Goal: Task Accomplishment & Management: Complete application form

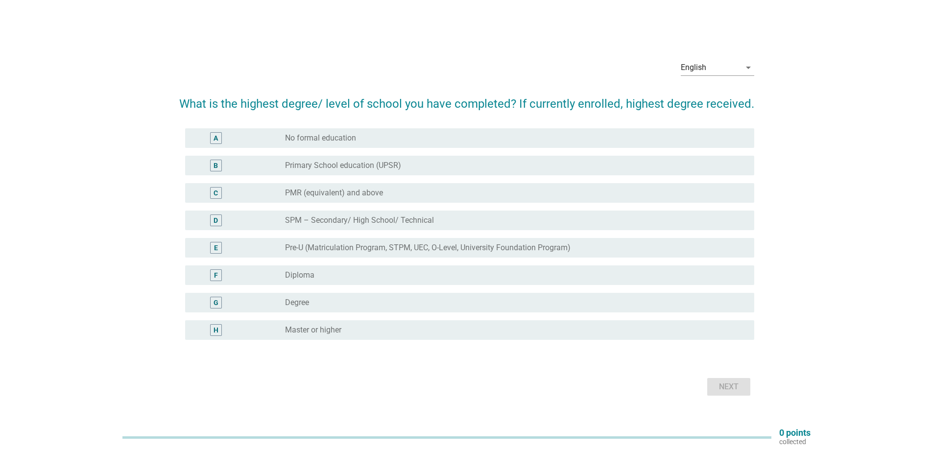
click at [339, 309] on div "G radio_button_unchecked Degree" at bounding box center [469, 303] width 569 height 20
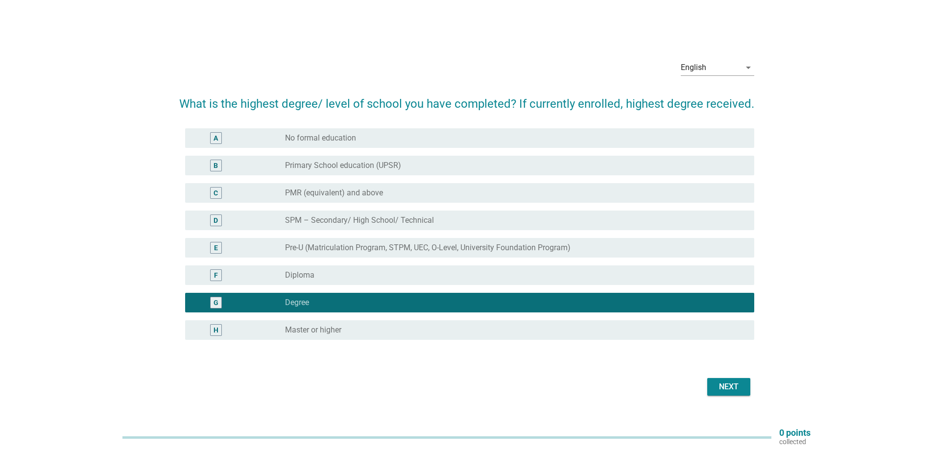
click at [723, 386] on div "Next" at bounding box center [728, 387] width 27 height 12
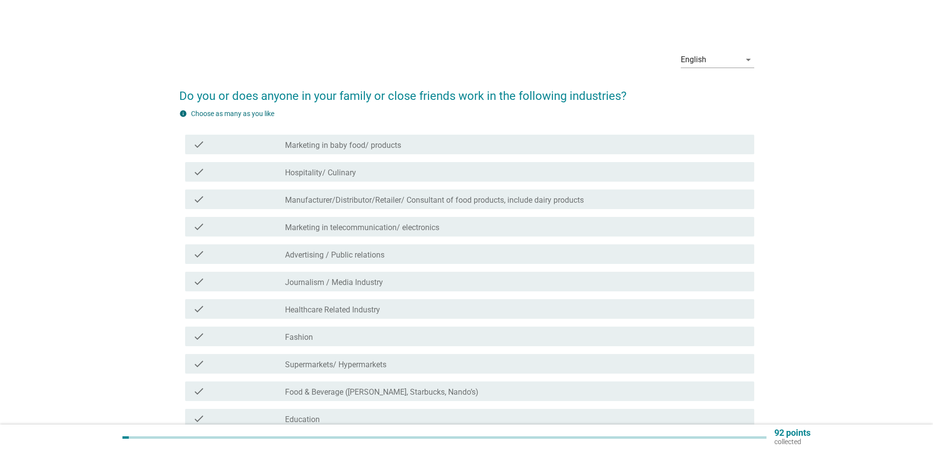
click at [355, 176] on label "Hospitality/ Culinary" at bounding box center [320, 173] width 71 height 10
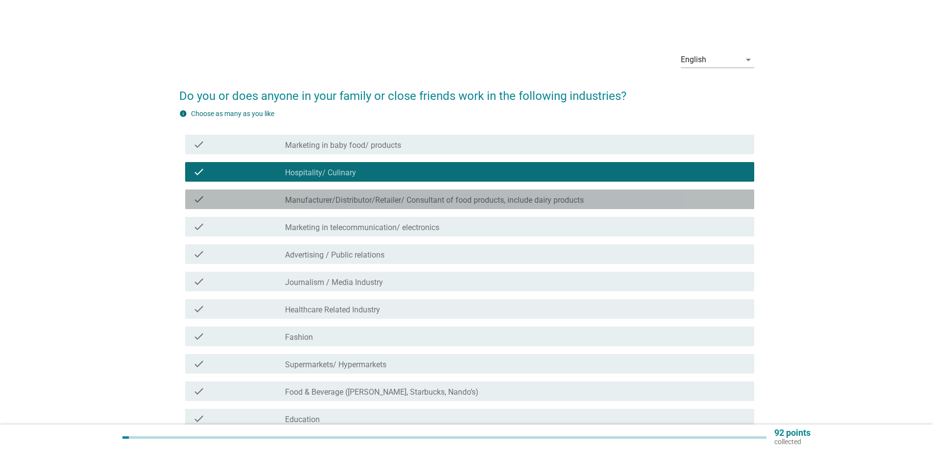
click at [412, 199] on label "Manufacturer/Distributor/Retailer/ Consultant of food products, include dairy p…" at bounding box center [434, 200] width 299 height 10
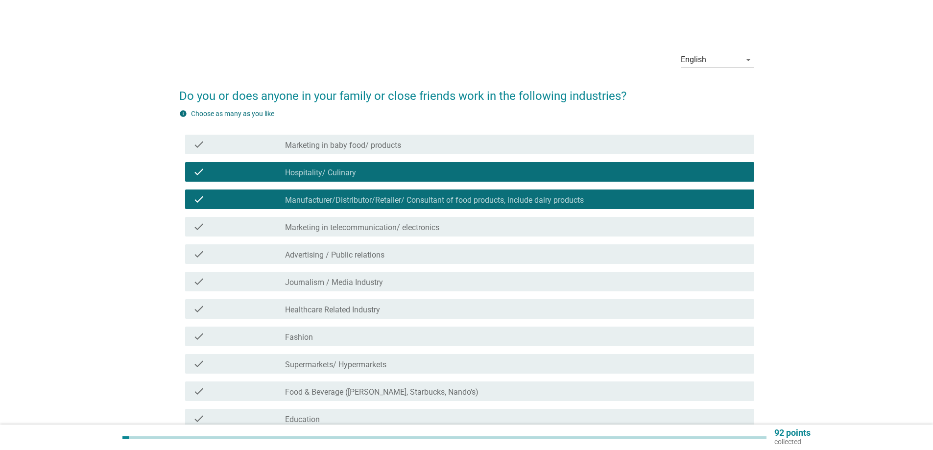
click at [414, 230] on label "Marketing in telecommunication/ electronics" at bounding box center [362, 228] width 154 height 10
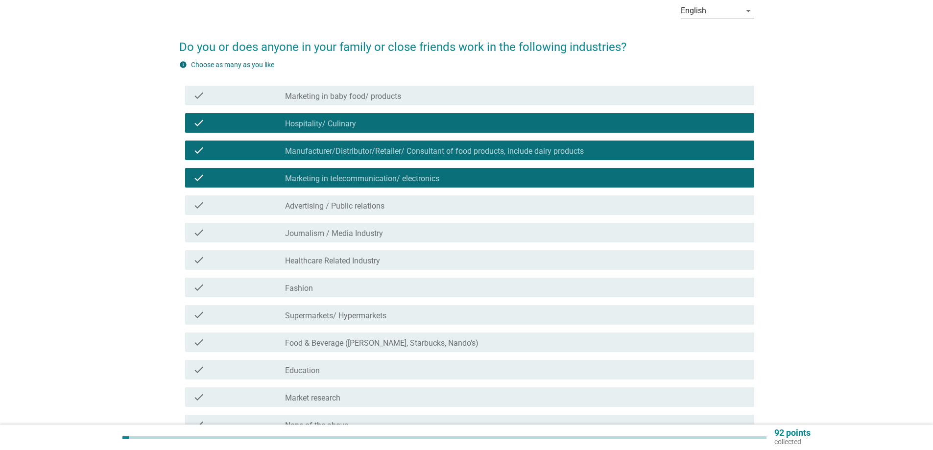
scroll to position [98, 0]
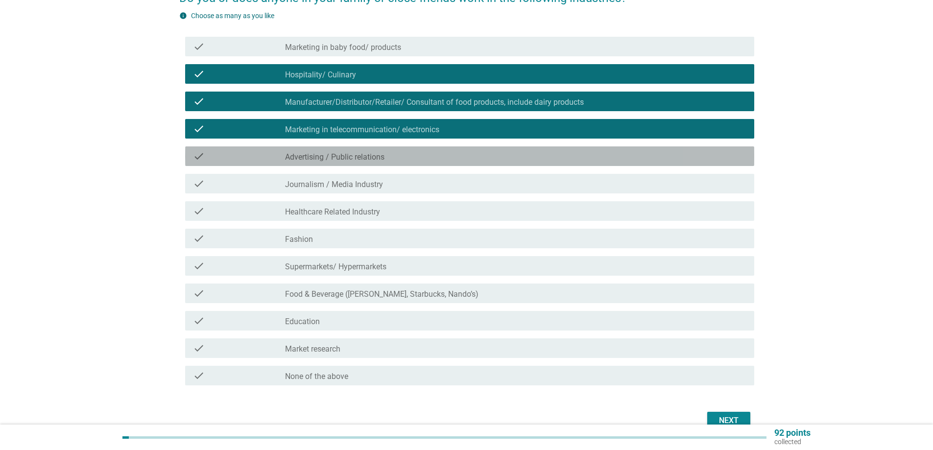
click at [364, 157] on label "Advertising / Public relations" at bounding box center [334, 157] width 99 height 10
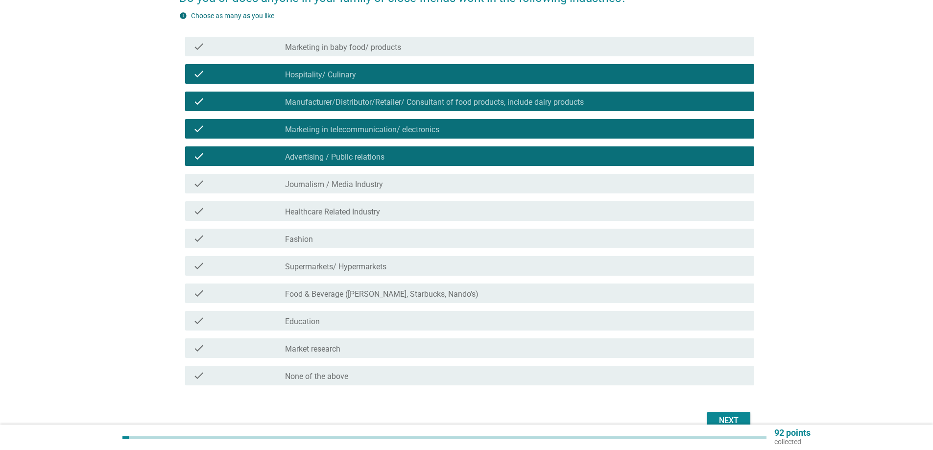
click at [367, 186] on label "Journalism / Media Industry" at bounding box center [334, 185] width 98 height 10
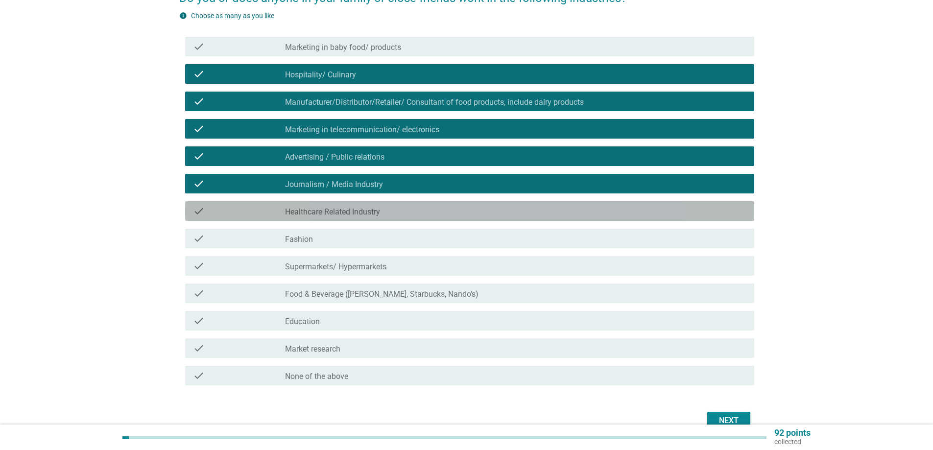
click at [382, 218] on div "check check_box_outline_blank Healthcare Related Industry" at bounding box center [469, 211] width 569 height 20
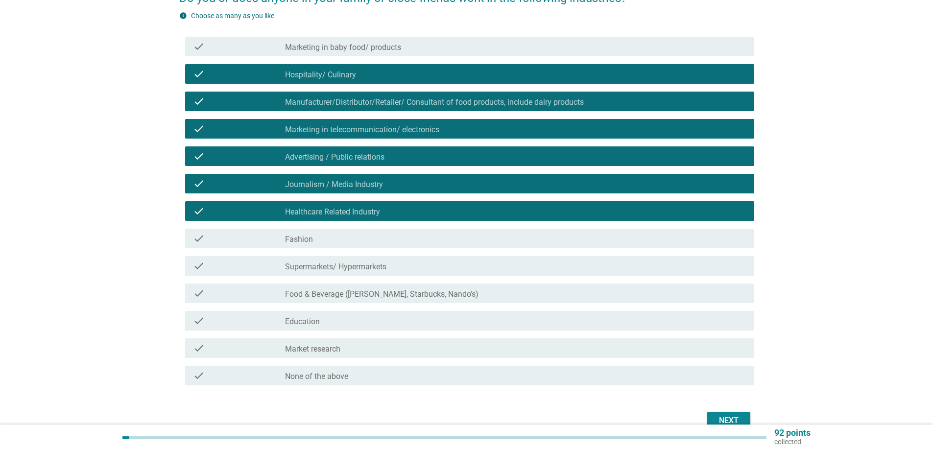
click at [377, 242] on div "check_box_outline_blank Fashion" at bounding box center [515, 239] width 461 height 12
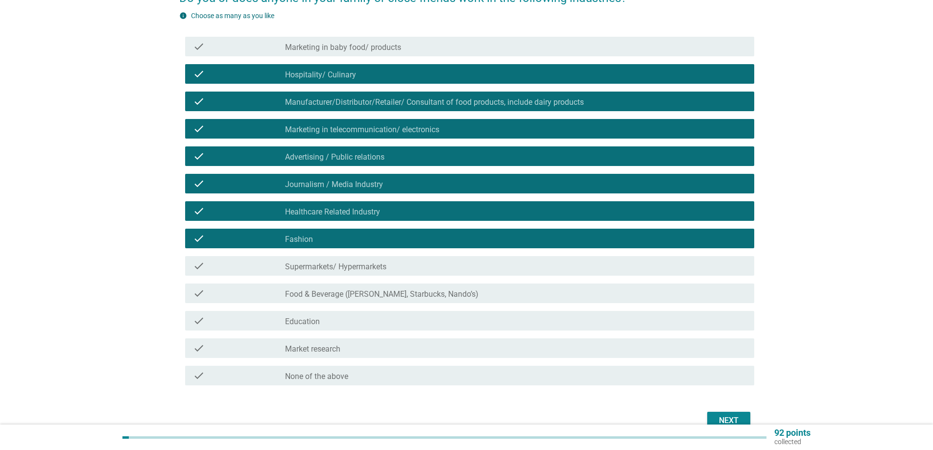
click at [380, 266] on label "Supermarkets/ Hypermarkets" at bounding box center [335, 267] width 101 height 10
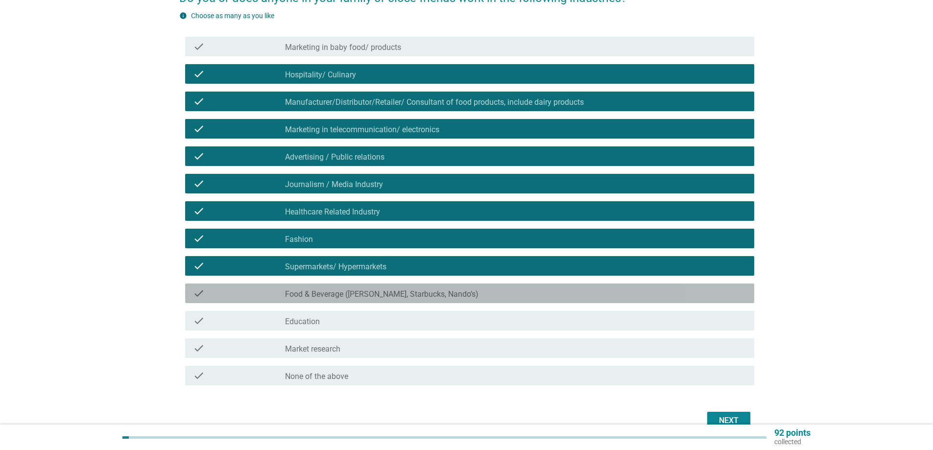
click at [388, 295] on label "Food & Beverage ([PERSON_NAME], Starbucks, Nando’s)" at bounding box center [381, 294] width 193 height 10
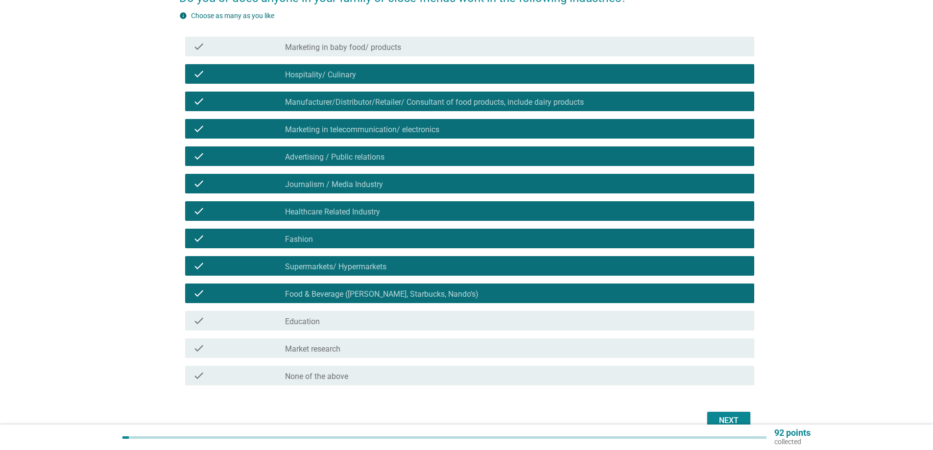
click at [383, 329] on div "check check_box_outline_blank Education" at bounding box center [469, 321] width 569 height 20
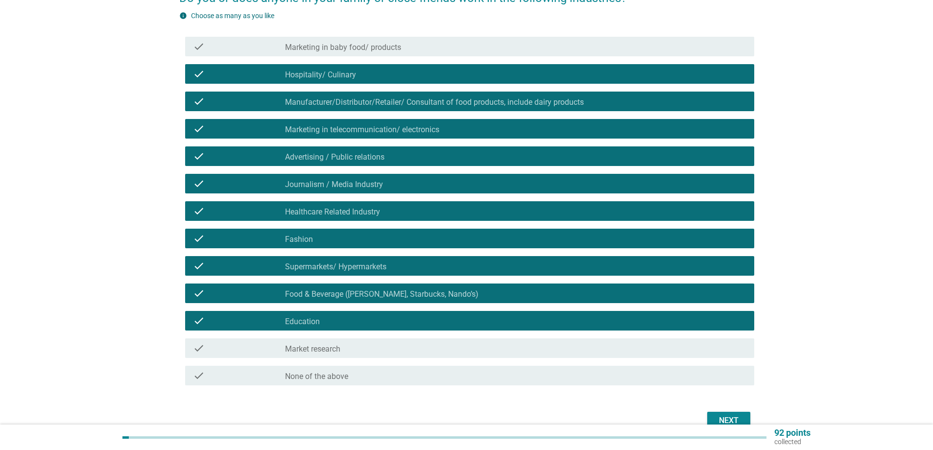
click at [728, 422] on div "Next" at bounding box center [728, 421] width 27 height 12
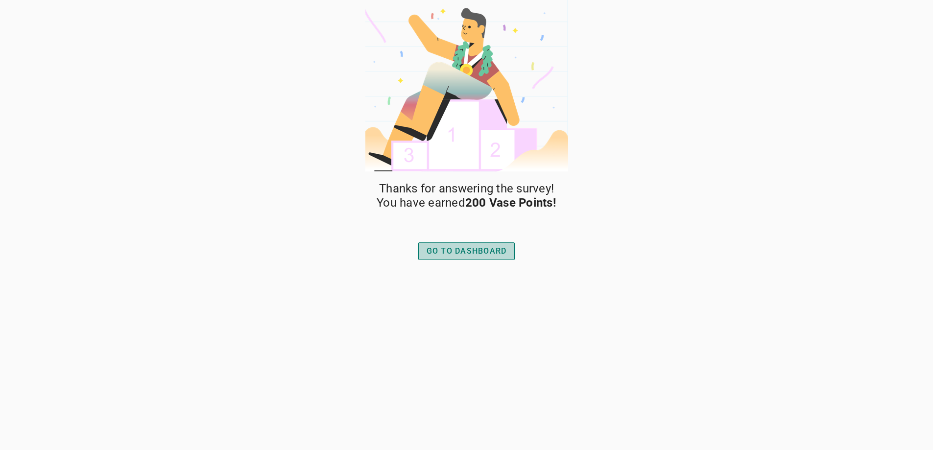
click at [468, 258] on button "GO TO DASHBOARD" at bounding box center [466, 251] width 97 height 18
